Goal: Find specific page/section: Find specific page/section

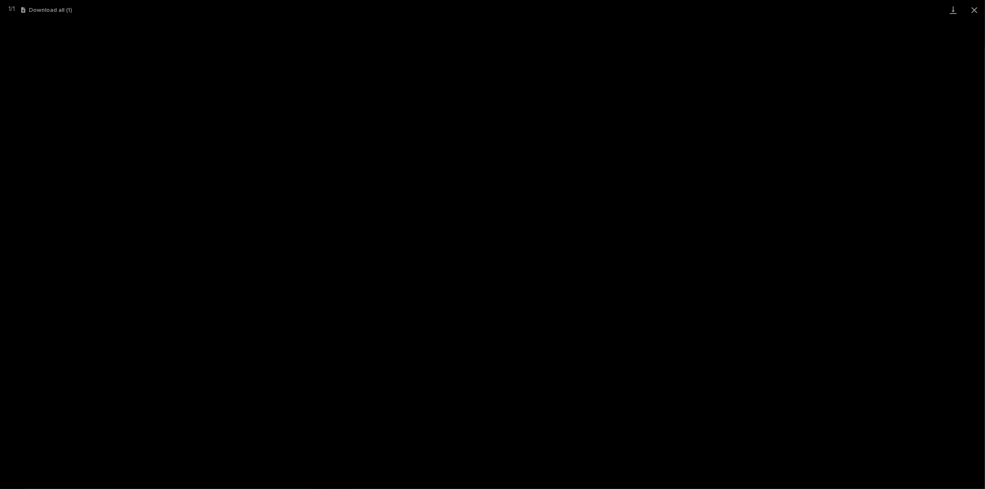
scroll to position [45, 0]
drag, startPoint x: 969, startPoint y: 4, endPoint x: 974, endPoint y: 8, distance: 6.5
click at [969, 4] on button "Close gallery" at bounding box center [974, 10] width 21 height 20
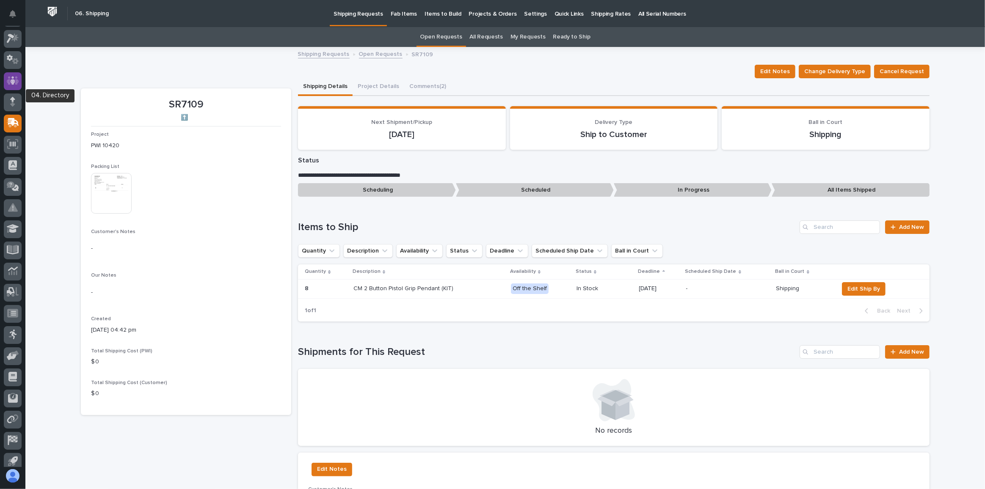
scroll to position [0, 0]
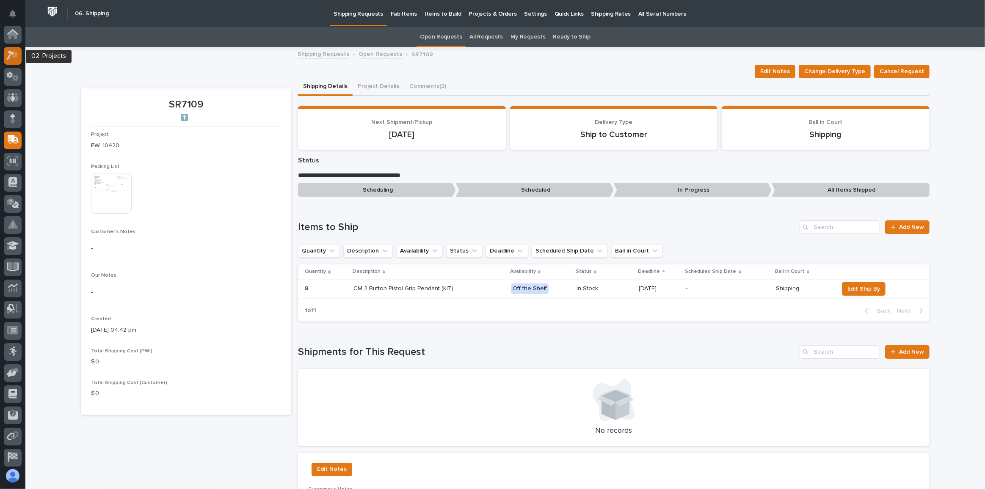
click at [12, 55] on icon at bounding box center [11, 55] width 8 height 9
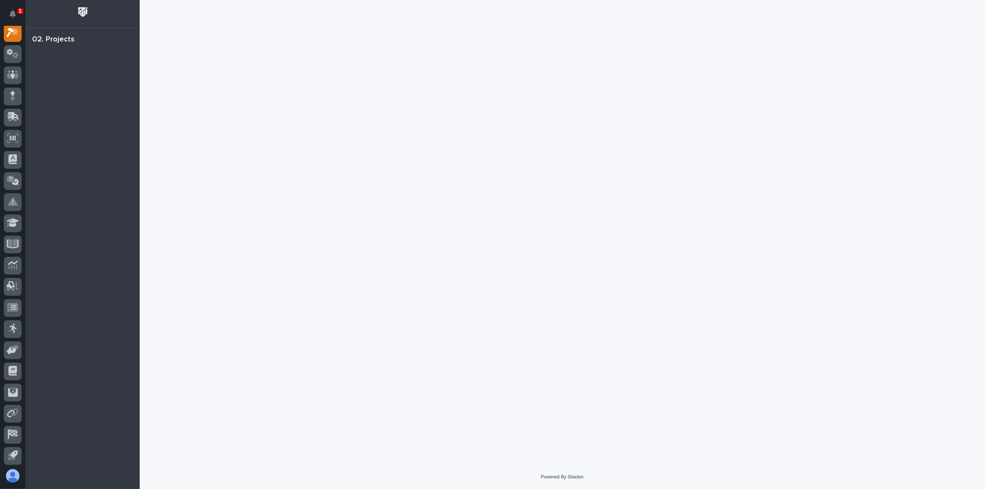
scroll to position [21, 0]
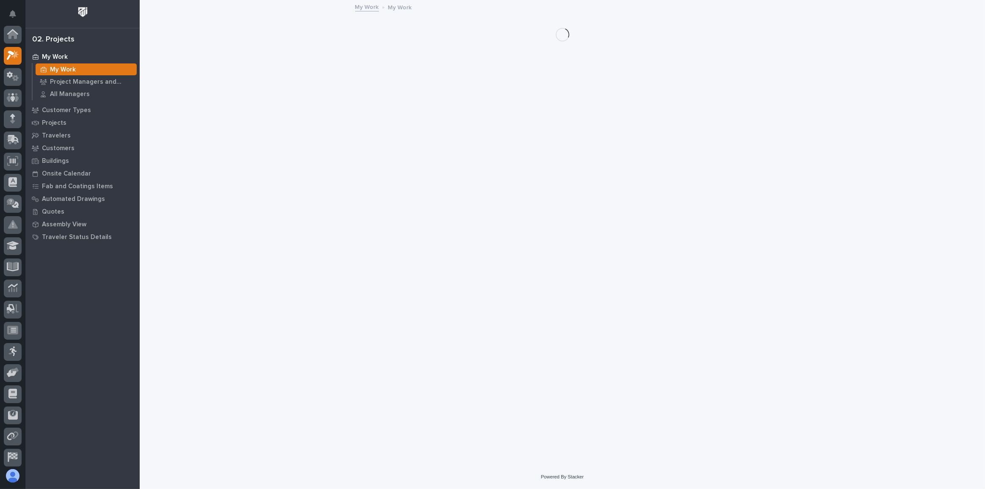
scroll to position [21, 0]
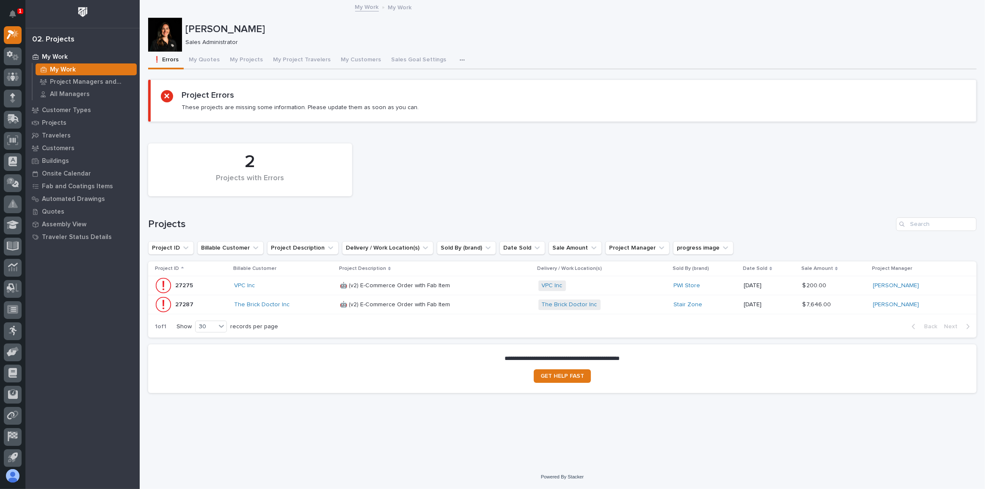
click at [281, 281] on div "VPC Inc" at bounding box center [283, 286] width 99 height 14
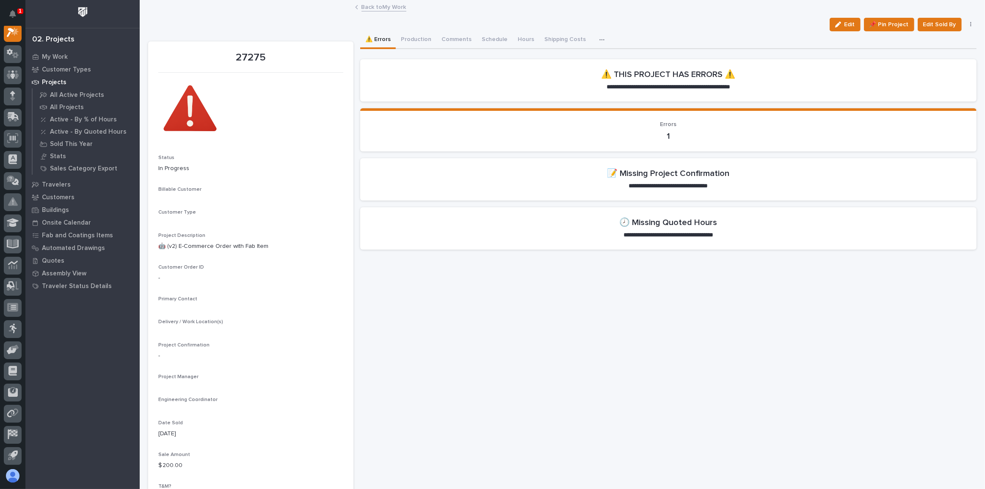
scroll to position [21, 0]
